Goal: Task Accomplishment & Management: Manage account settings

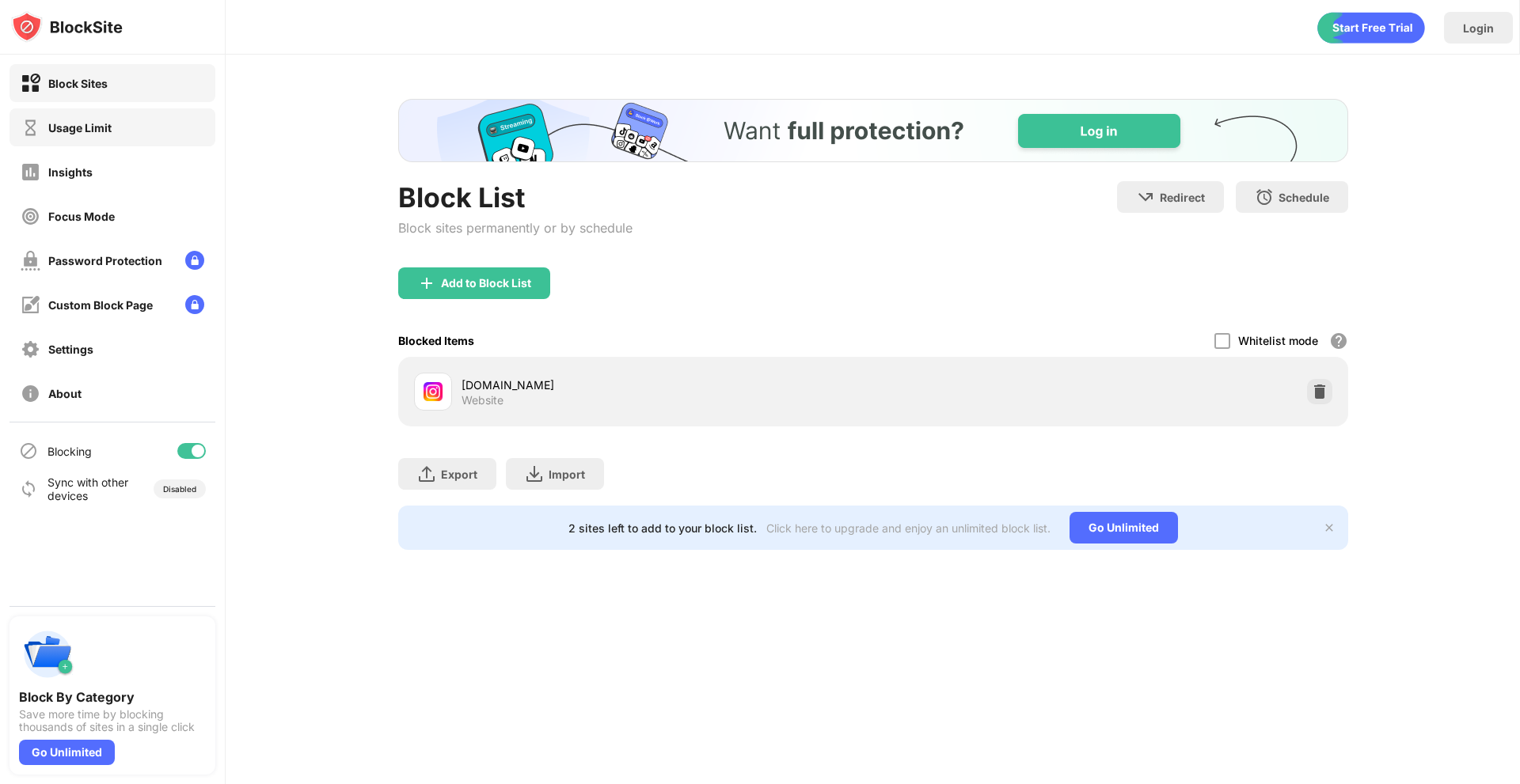
click at [77, 135] on div "Usage Limit" at bounding box center [66, 127] width 91 height 20
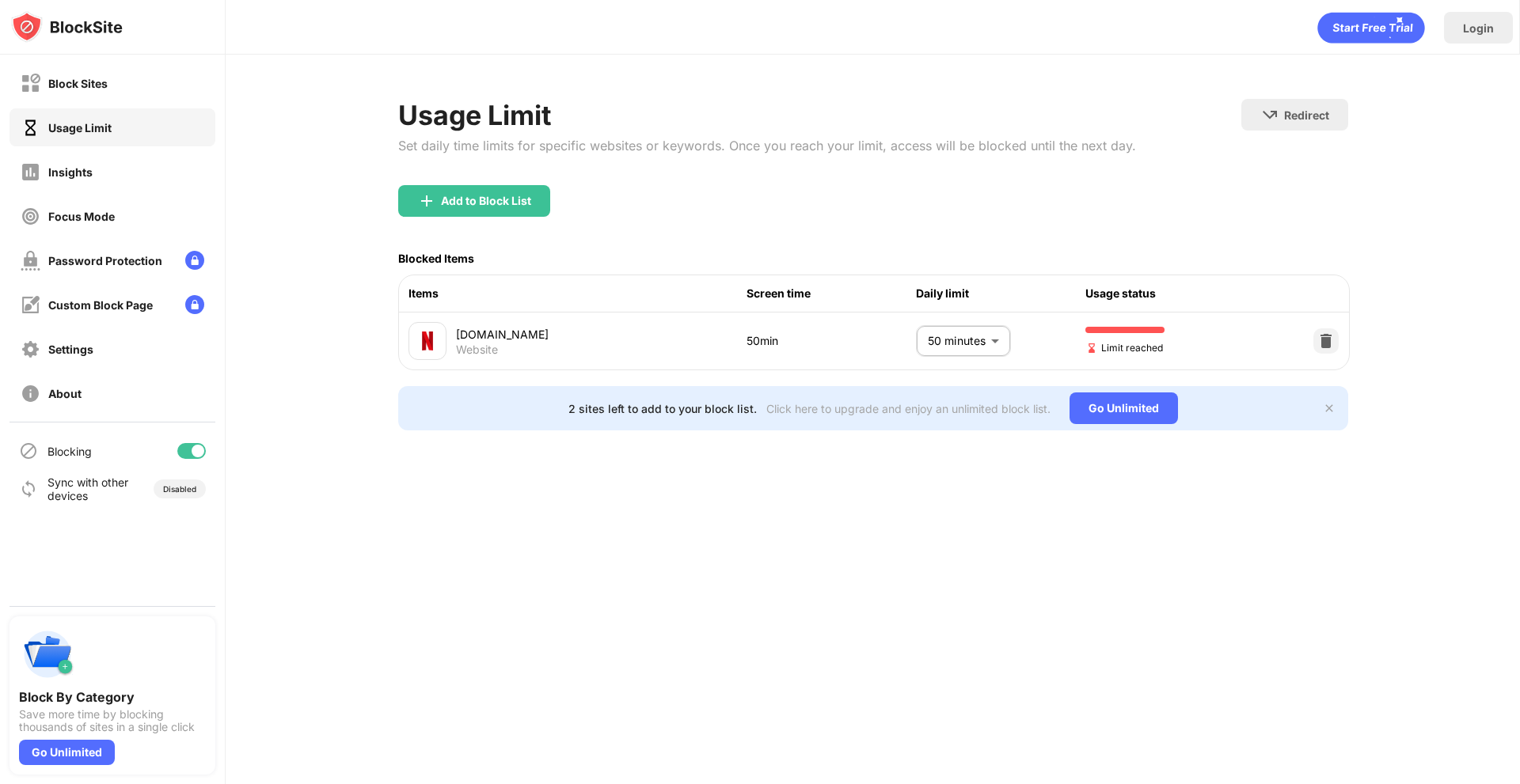
click at [992, 339] on body "Block Sites Usage Limit Insights Focus Mode Password Protection Custom Block Pa…" at bounding box center [760, 392] width 1520 height 784
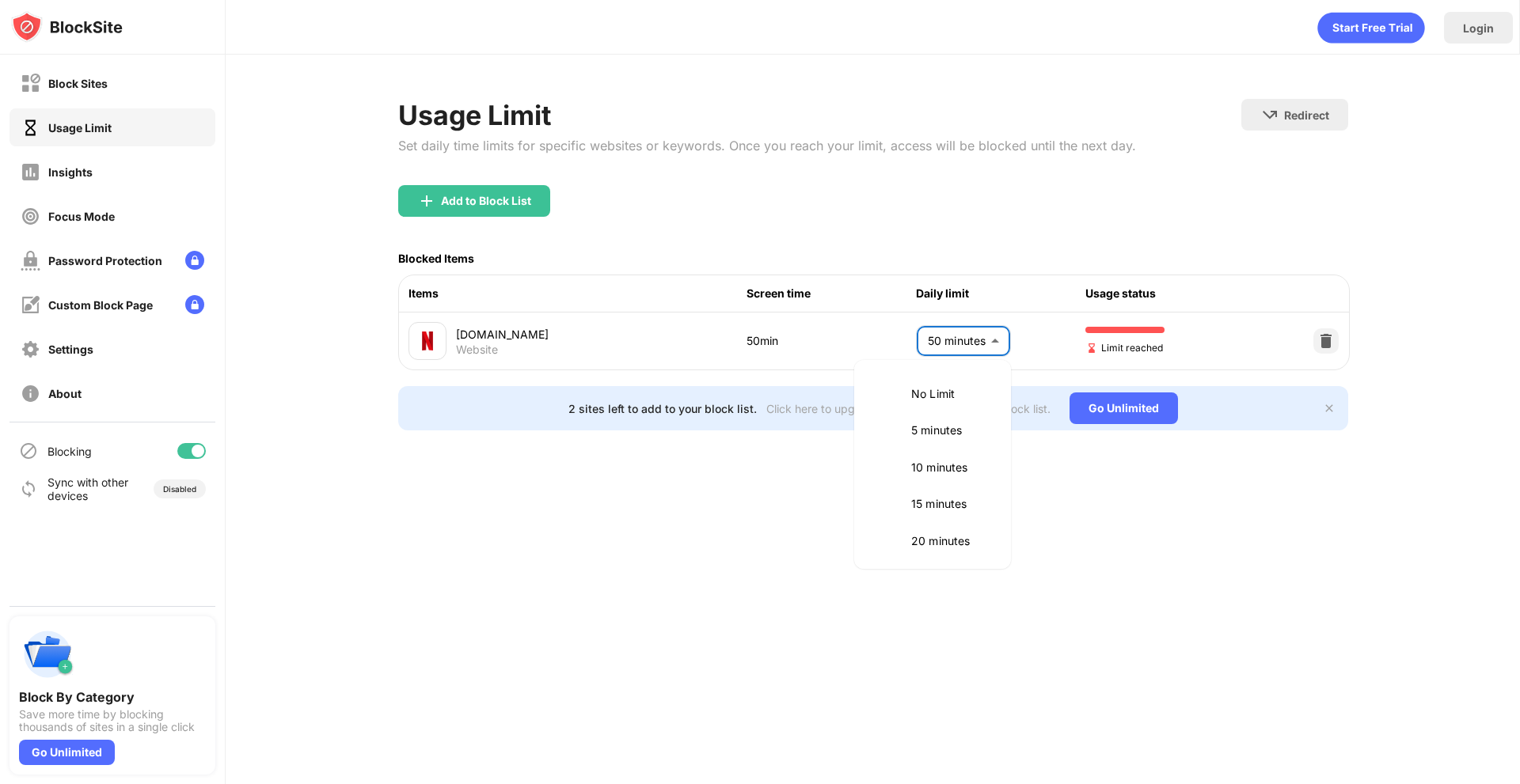
scroll to position [297, 0]
click at [939, 436] on p "45 minutes" at bounding box center [952, 428] width 80 height 18
type input "**"
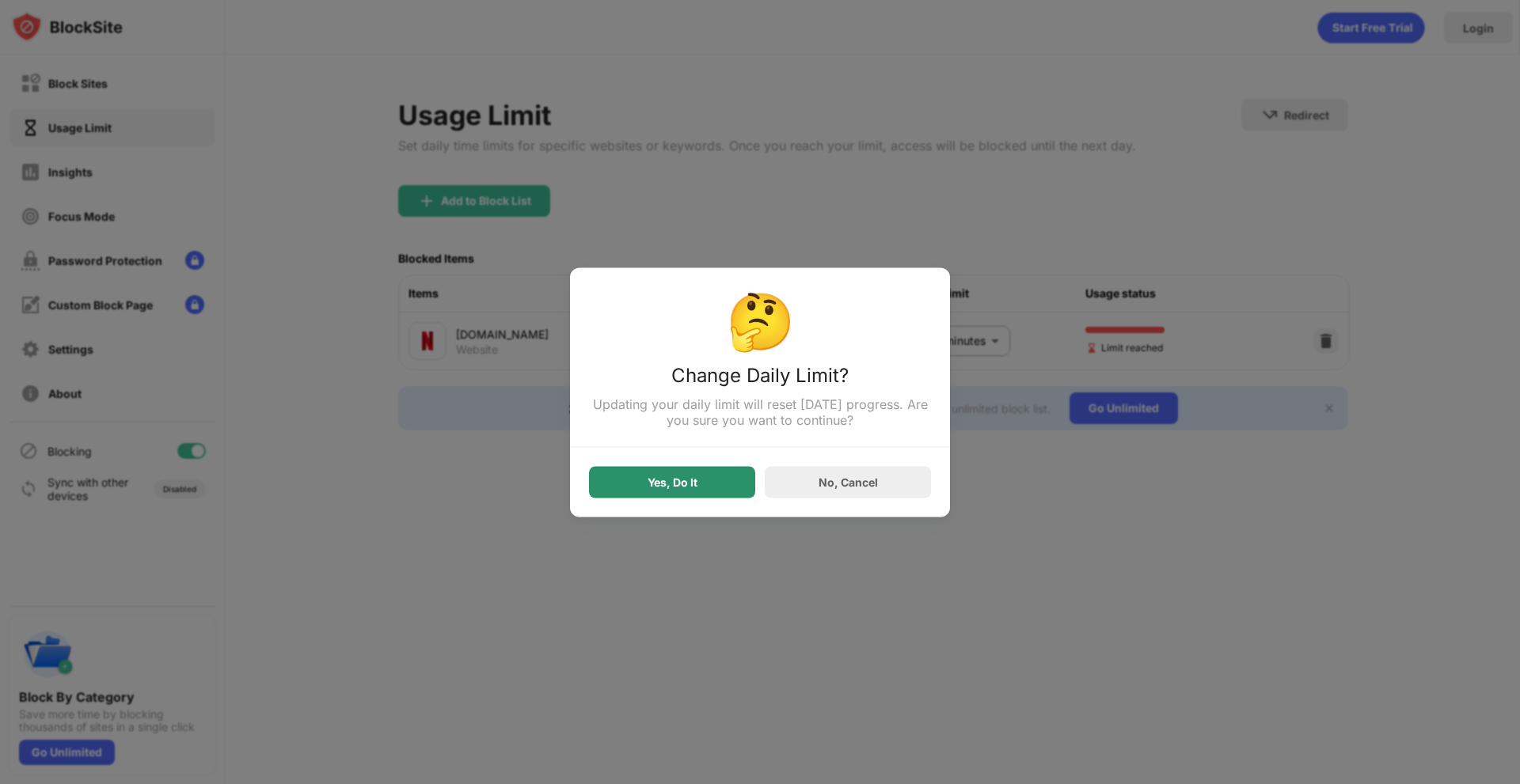
click at [715, 484] on div "Yes, Do It" at bounding box center [672, 482] width 166 height 31
